Goal: Feedback & Contribution: Leave review/rating

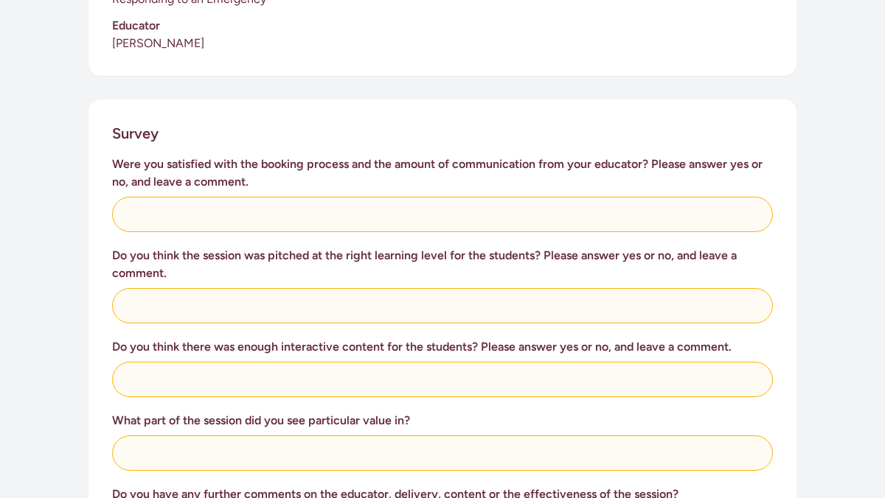
scroll to position [522, 0]
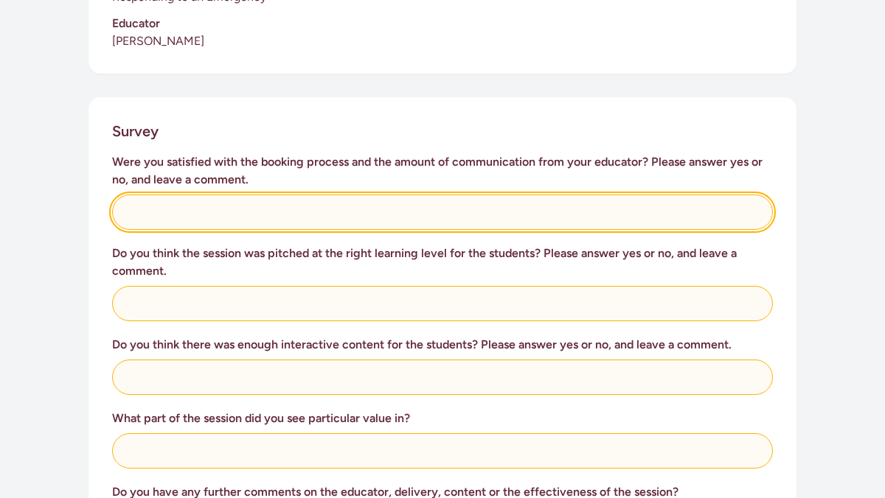
click at [226, 195] on input "text" at bounding box center [442, 212] width 661 height 35
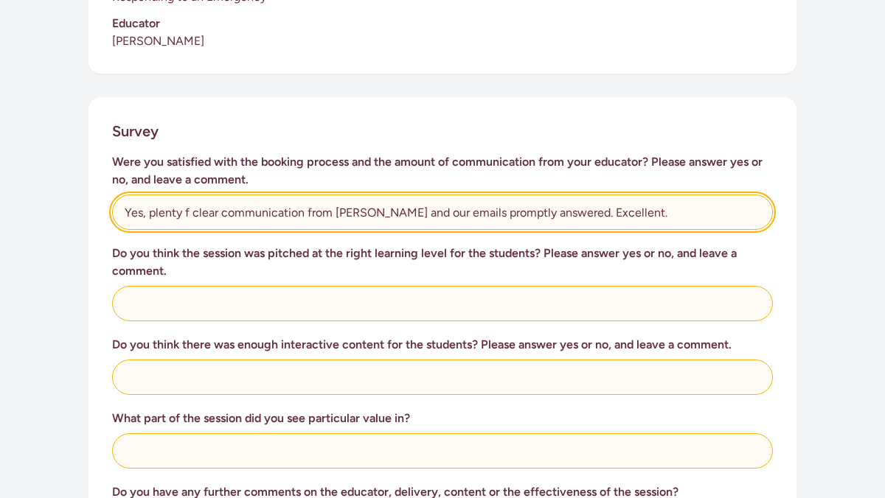
type input "Yes, plenty f clear communication from [PERSON_NAME] and our emails promptly an…"
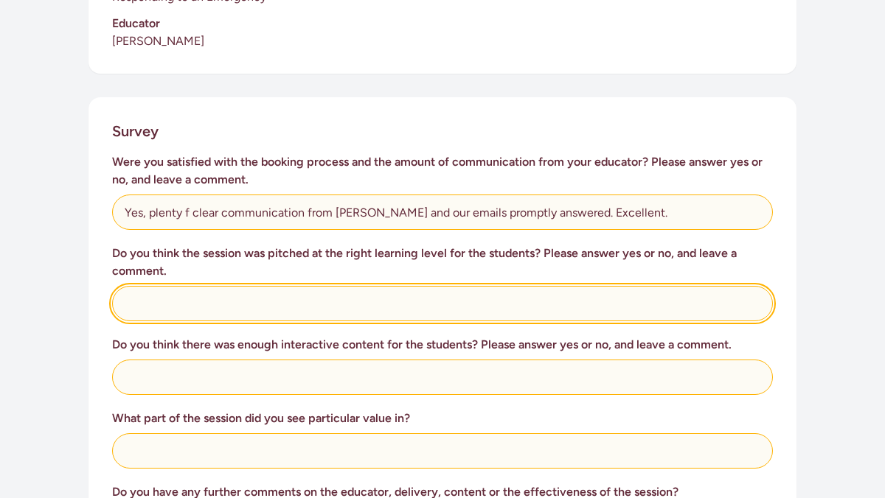
click at [393, 286] on input "text" at bounding box center [442, 303] width 661 height 35
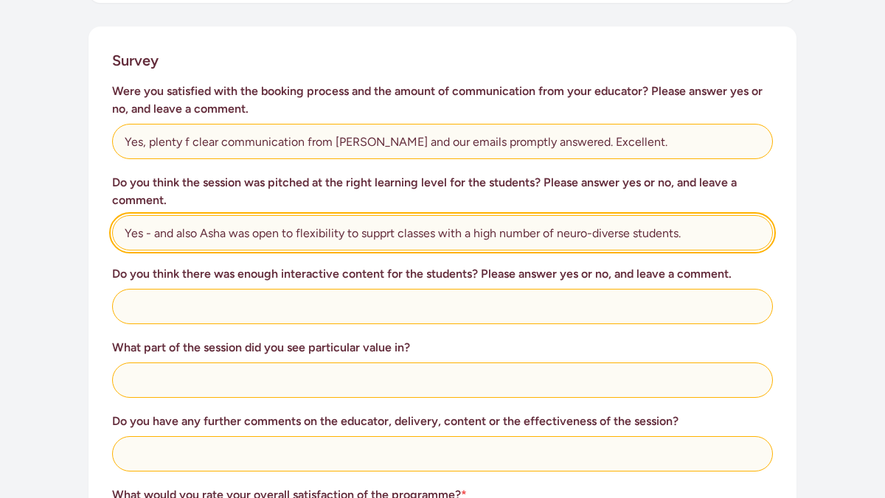
scroll to position [610, 0]
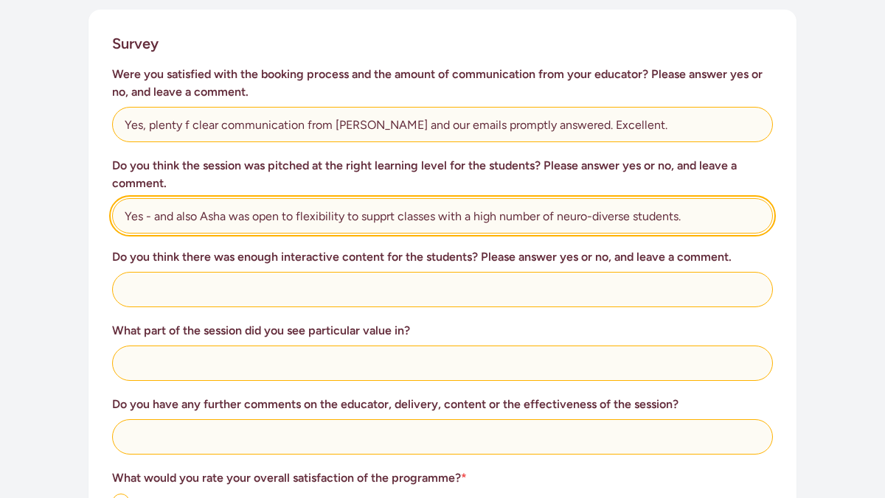
type input "Yes - and also Asha was open to flexibility to supprt classes with a high numbe…"
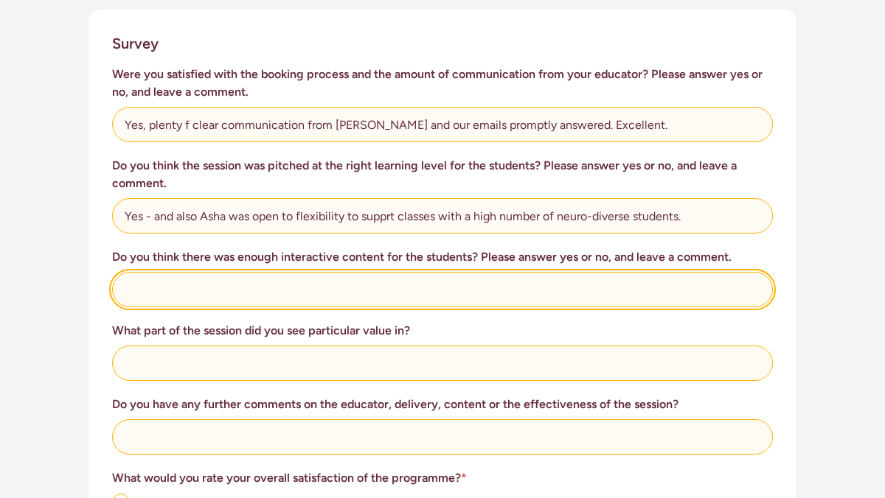
click at [251, 275] on input "text" at bounding box center [442, 289] width 661 height 35
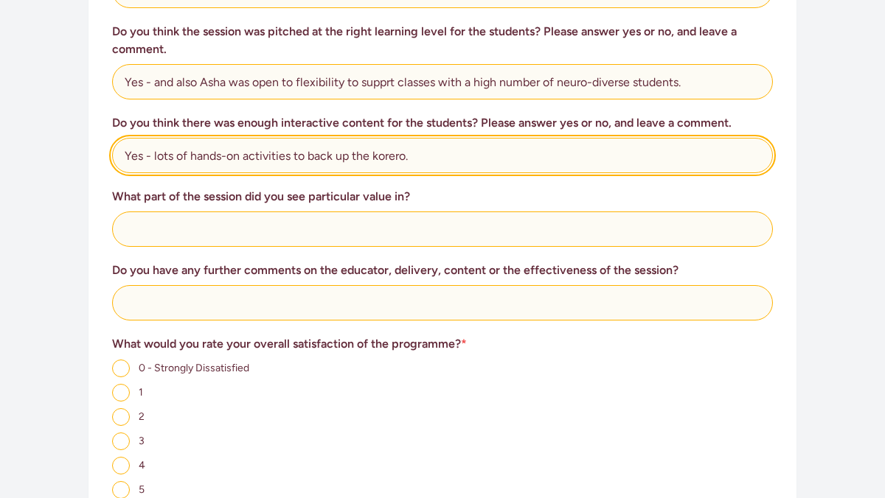
scroll to position [751, 0]
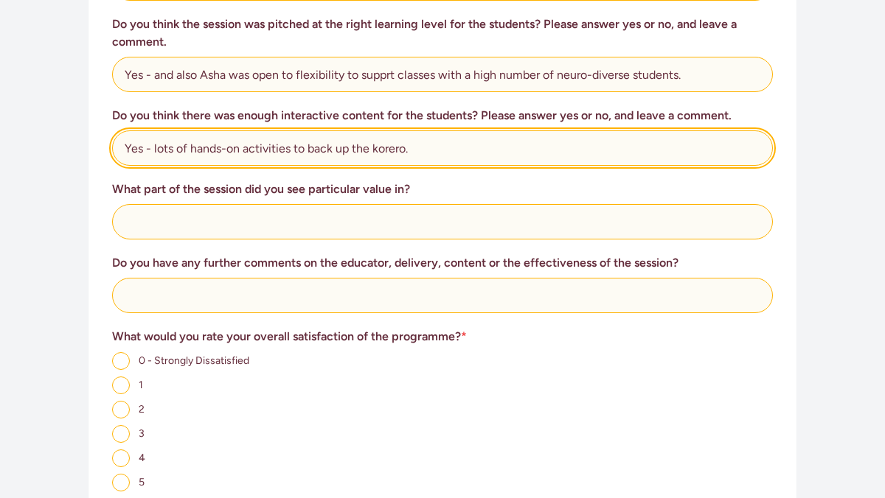
type input "Yes - lots of hands-on activities to back up the korero."
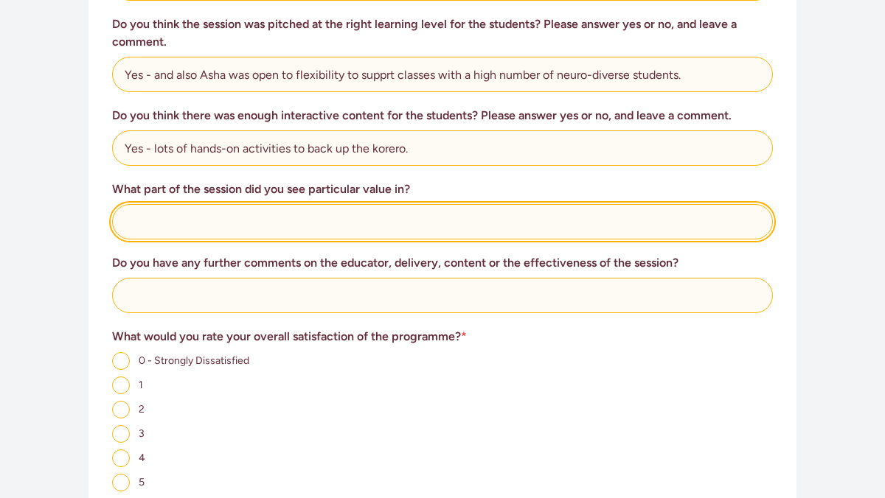
click at [209, 204] on input "text" at bounding box center [442, 221] width 661 height 35
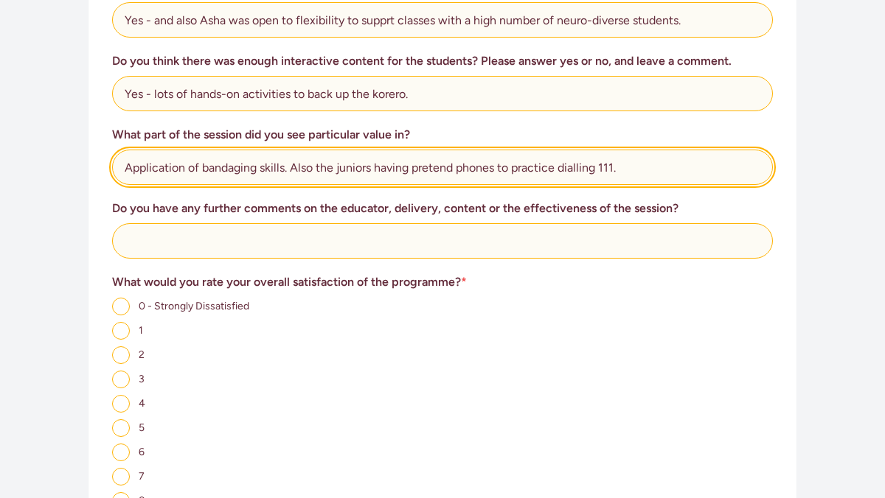
scroll to position [808, 0]
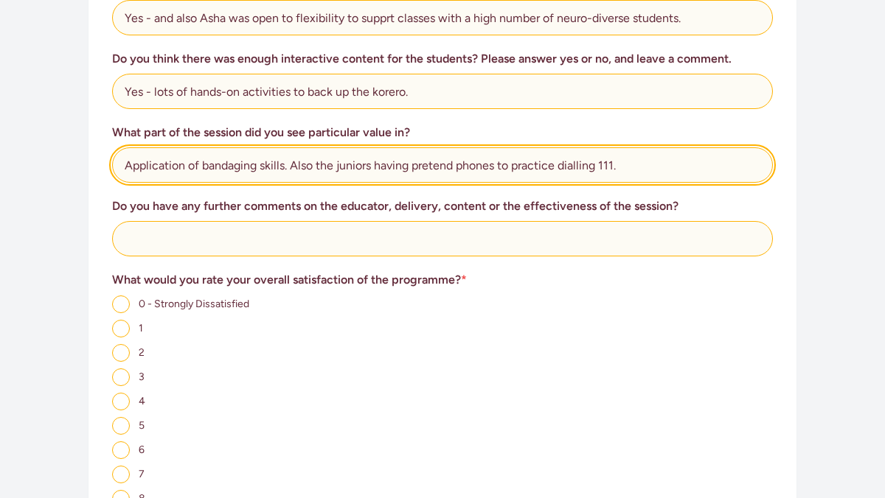
type input "Application of bandaging skills. Also the juniors having pretend phones to prac…"
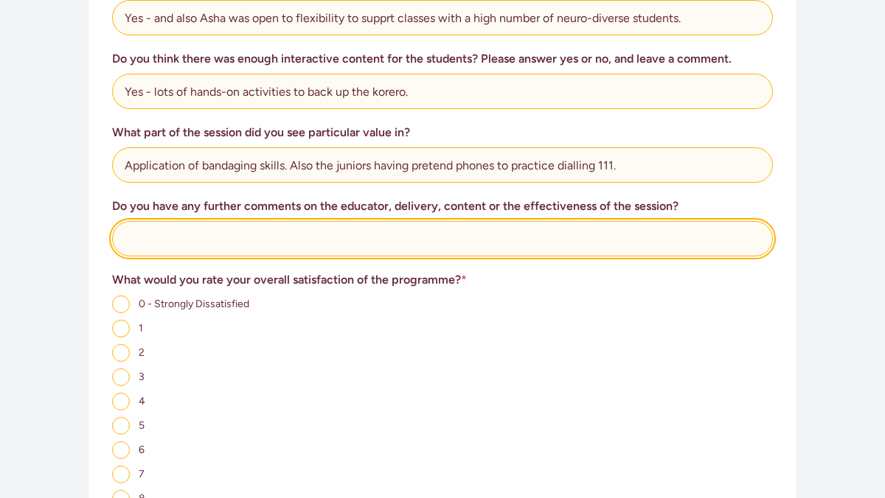
click at [220, 230] on input "text" at bounding box center [442, 238] width 661 height 35
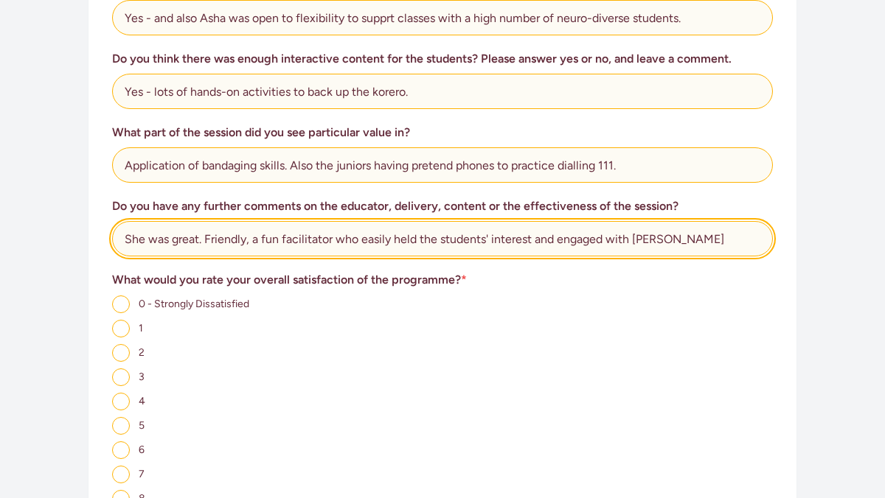
click at [636, 222] on input "She was great. Friendly, a fun facilitator who easily held the students' intere…" at bounding box center [442, 238] width 661 height 35
click at [680, 221] on input "She was great. Friendly, a fun facilitator who easily held the students' intere…" at bounding box center [442, 238] width 661 height 35
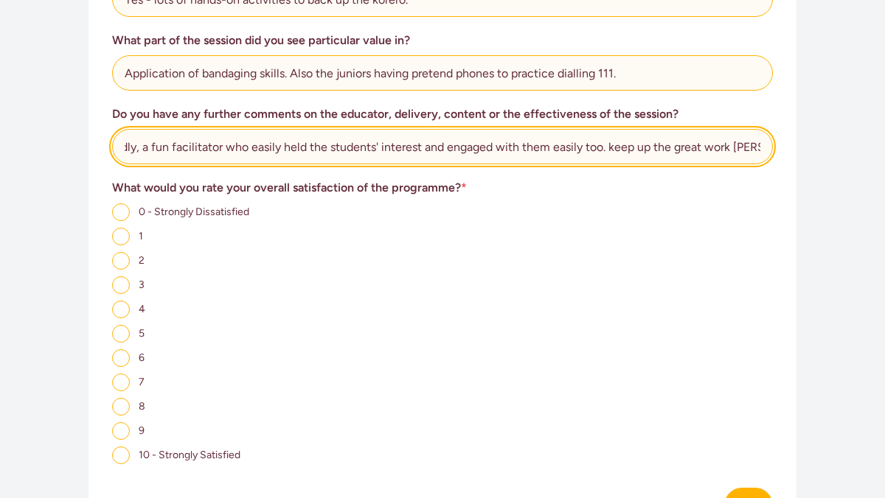
scroll to position [964, 0]
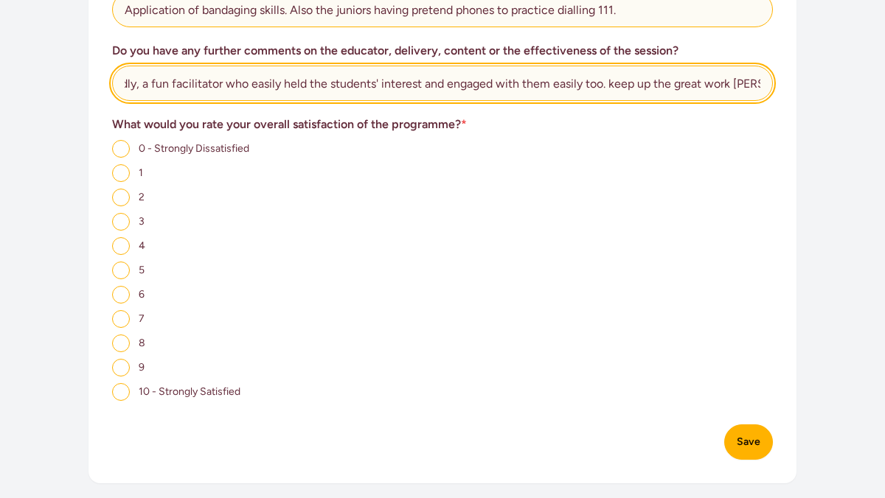
type input "She was great. Friendly, a fun facilitator who easily held the students' intere…"
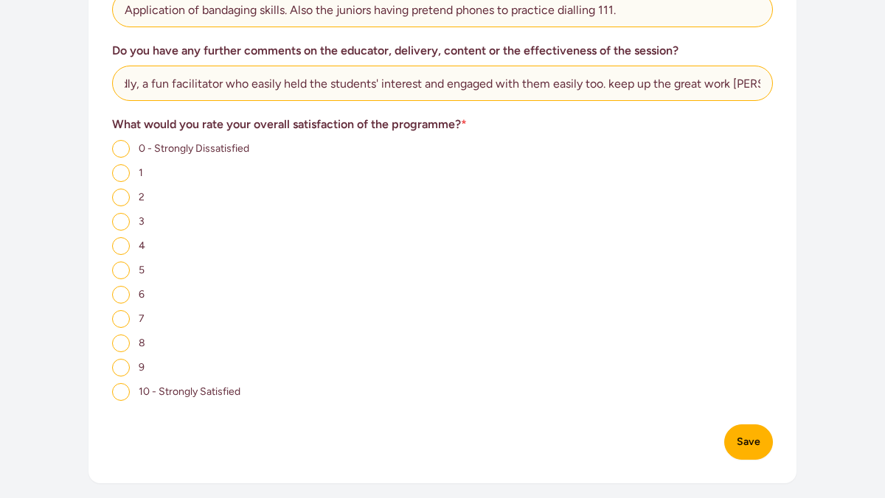
scroll to position [0, 0]
click at [125, 383] on input "10 - Strongly Satisfied" at bounding box center [121, 392] width 18 height 18
radio input "true"
click at [742, 426] on button "Save" at bounding box center [748, 442] width 49 height 35
